Goal: Use online tool/utility: Utilize a website feature to perform a specific function

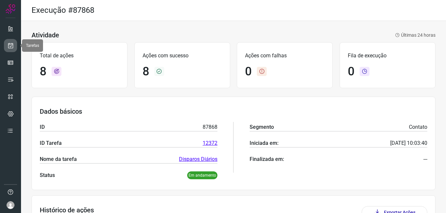
click at [8, 48] on icon at bounding box center [10, 45] width 7 height 7
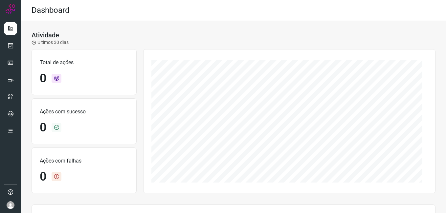
click at [6, 54] on ul at bounding box center [10, 82] width 13 height 120
click at [8, 47] on icon at bounding box center [10, 45] width 7 height 7
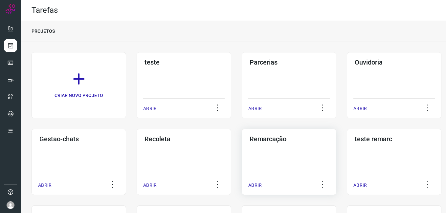
click at [262, 150] on div "Remarcação ABRIR" at bounding box center [289, 162] width 95 height 66
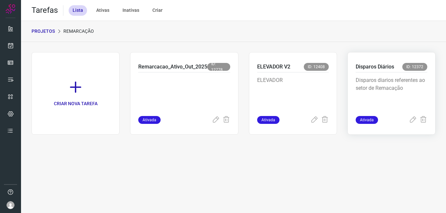
click at [402, 90] on p "Disparos diarios referentes ao setor de Remacação" at bounding box center [392, 93] width 72 height 33
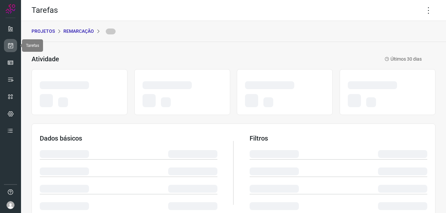
click at [5, 49] on link at bounding box center [10, 45] width 13 height 13
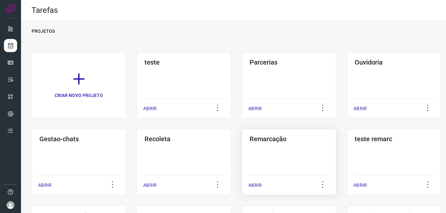
click at [274, 142] on h3 "Remarcação" at bounding box center [289, 139] width 79 height 8
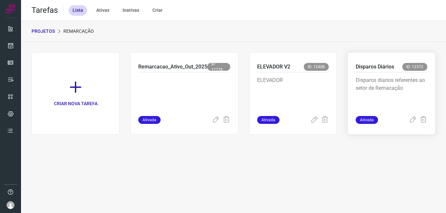
click at [370, 92] on p "Disparos diarios referentes ao setor de Remacação" at bounding box center [392, 93] width 72 height 33
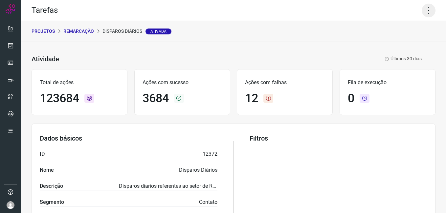
click at [422, 15] on icon at bounding box center [429, 11] width 14 height 14
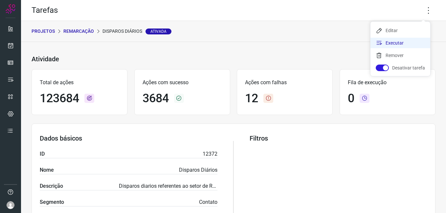
click at [389, 38] on li "Executar" at bounding box center [400, 43] width 60 height 11
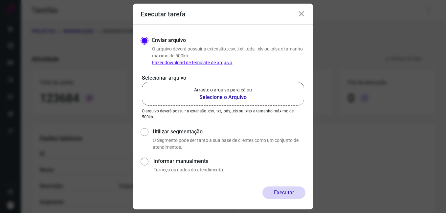
click at [207, 95] on b "Selecione o Arquivo" at bounding box center [223, 98] width 58 height 8
click at [0, 0] on input "Arraste o arquivo para cá ou Selecione o Arquivo" at bounding box center [0, 0] width 0 height 0
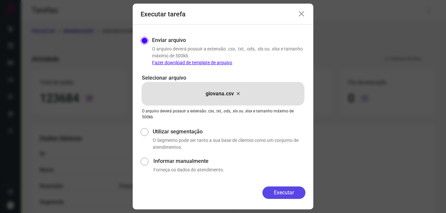
click at [297, 194] on button "Executar" at bounding box center [283, 193] width 43 height 12
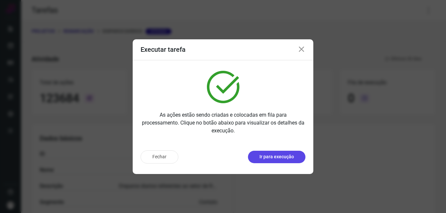
click at [278, 159] on p "Ir para execução" at bounding box center [276, 157] width 34 height 7
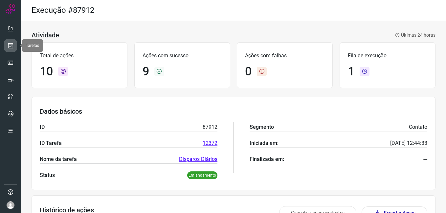
click at [6, 46] on link at bounding box center [10, 45] width 13 height 13
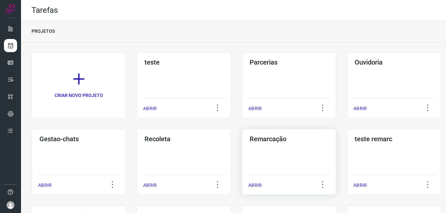
click at [261, 155] on div "Remarcação ABRIR" at bounding box center [289, 162] width 95 height 66
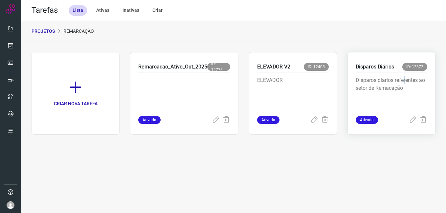
click at [405, 78] on div "Disparos diarios referentes ao setor de Remacação" at bounding box center [392, 95] width 72 height 44
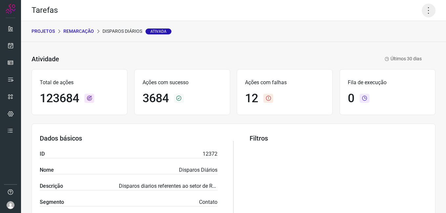
drag, startPoint x: 405, startPoint y: 78, endPoint x: 423, endPoint y: 11, distance: 68.4
click at [423, 11] on icon at bounding box center [429, 11] width 14 height 14
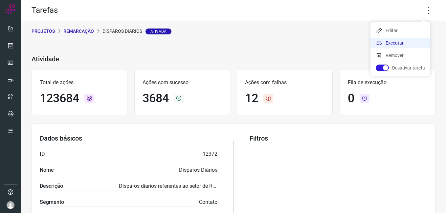
click at [400, 43] on li "Executar" at bounding box center [400, 43] width 60 height 11
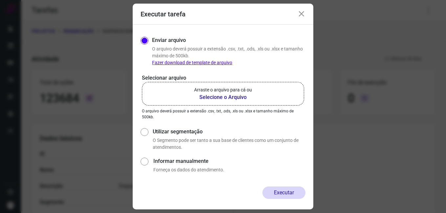
click at [234, 98] on b "Selecione o Arquivo" at bounding box center [223, 98] width 58 height 8
click at [0, 0] on input "Arraste o arquivo para cá ou Selecione o Arquivo" at bounding box center [0, 0] width 0 height 0
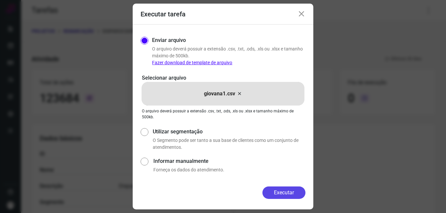
click at [287, 196] on button "Executar" at bounding box center [283, 193] width 43 height 12
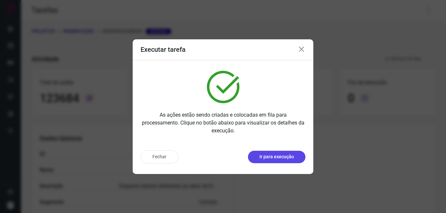
click at [279, 156] on p "Ir para execução" at bounding box center [276, 157] width 34 height 7
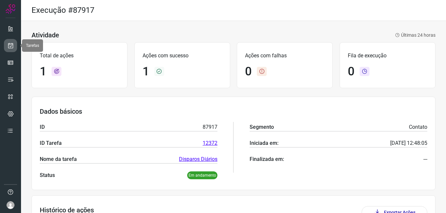
click at [12, 42] on icon at bounding box center [10, 45] width 7 height 7
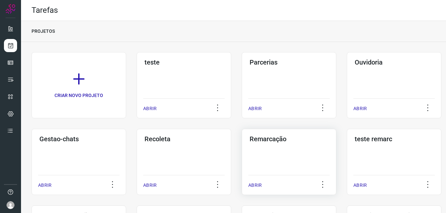
click at [289, 153] on div "Remarcação ABRIR" at bounding box center [289, 162] width 95 height 66
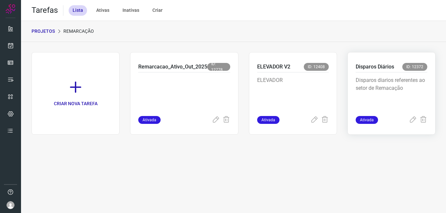
click at [390, 100] on p "Disparos diarios referentes ao setor de Remacação" at bounding box center [392, 93] width 72 height 33
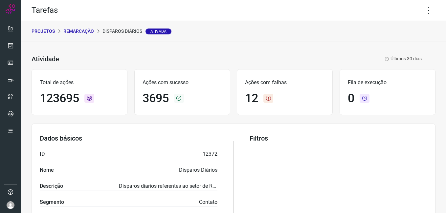
click at [422, 18] on div "Tarefas" at bounding box center [233, 10] width 425 height 21
click at [422, 8] on icon at bounding box center [429, 11] width 14 height 14
click at [400, 41] on li "Executar" at bounding box center [400, 43] width 60 height 11
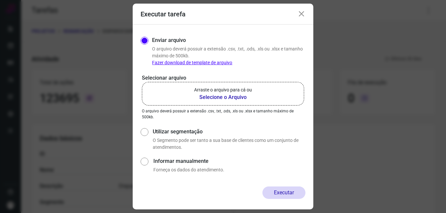
click at [240, 96] on b "Selecione o Arquivo" at bounding box center [223, 98] width 58 height 8
click at [0, 0] on input "Arraste o arquivo para cá ou Selecione o Arquivo" at bounding box center [0, 0] width 0 height 0
click at [210, 98] on b "Selecione o Arquivo" at bounding box center [223, 98] width 58 height 8
click at [0, 0] on input "Arraste o arquivo para cá ou Selecione o Arquivo" at bounding box center [0, 0] width 0 height 0
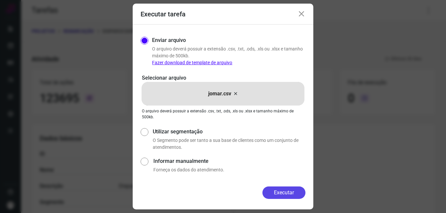
click at [280, 193] on button "Executar" at bounding box center [283, 193] width 43 height 12
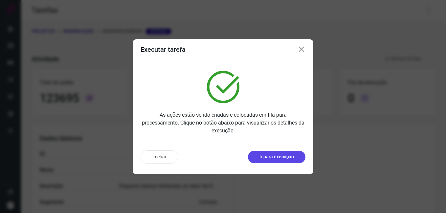
click at [280, 157] on p "Ir para execução" at bounding box center [276, 157] width 34 height 7
